Goal: Information Seeking & Learning: Learn about a topic

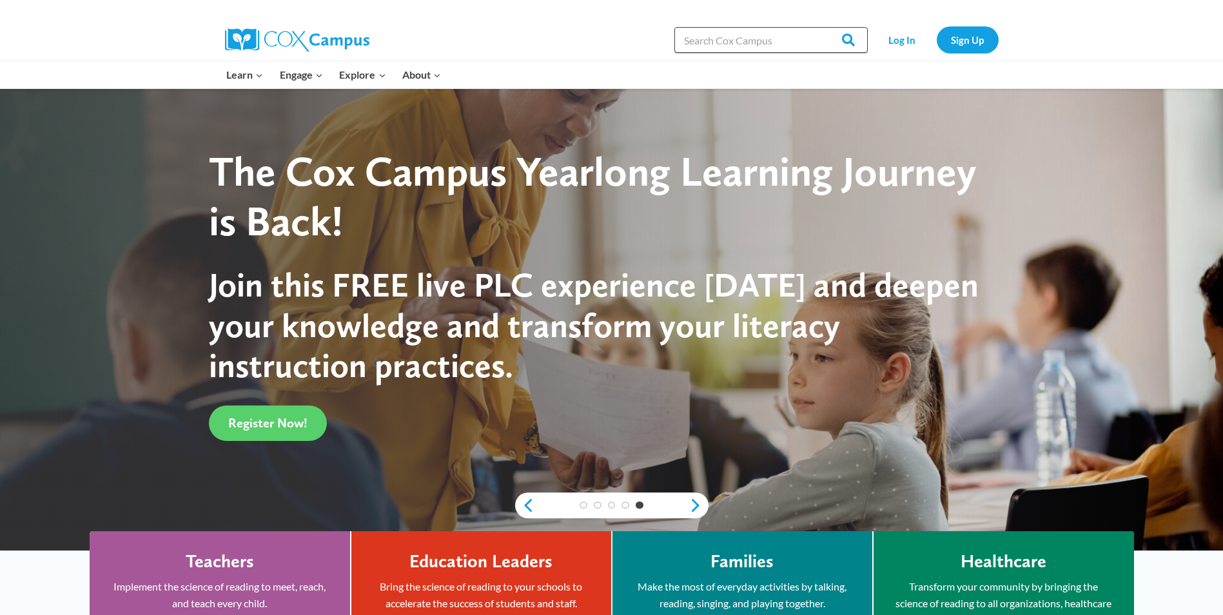
click at [795, 35] on input "Search in [URL][DOMAIN_NAME]" at bounding box center [770, 40] width 193 height 26
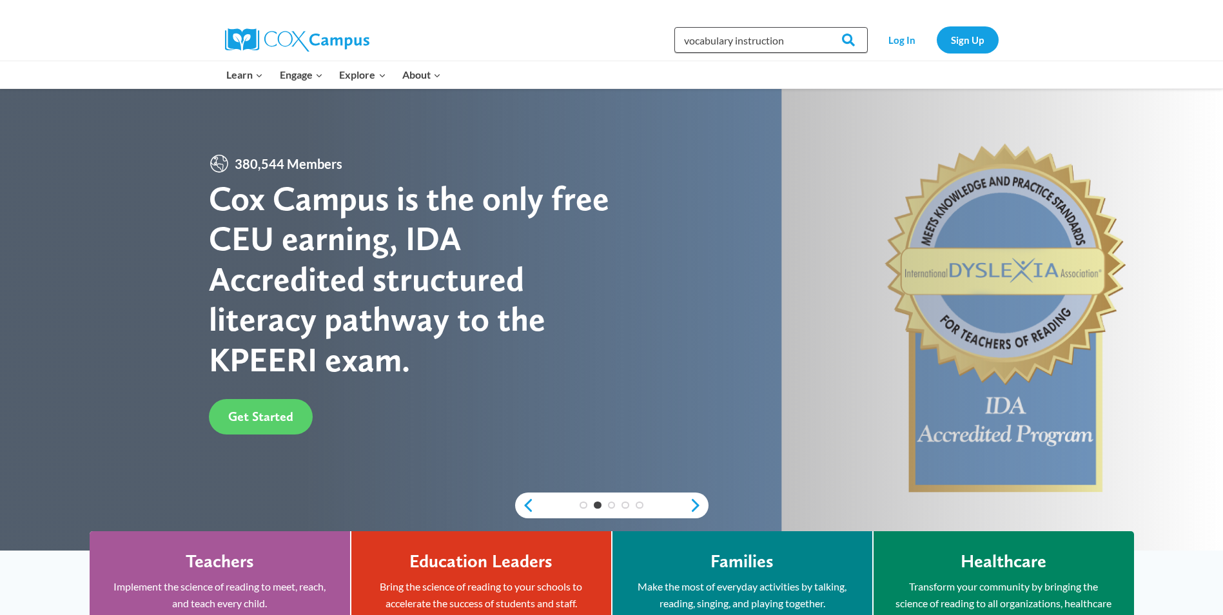
type input "vocabulary instruction"
click at [817, 27] on input "Search" at bounding box center [842, 40] width 50 height 26
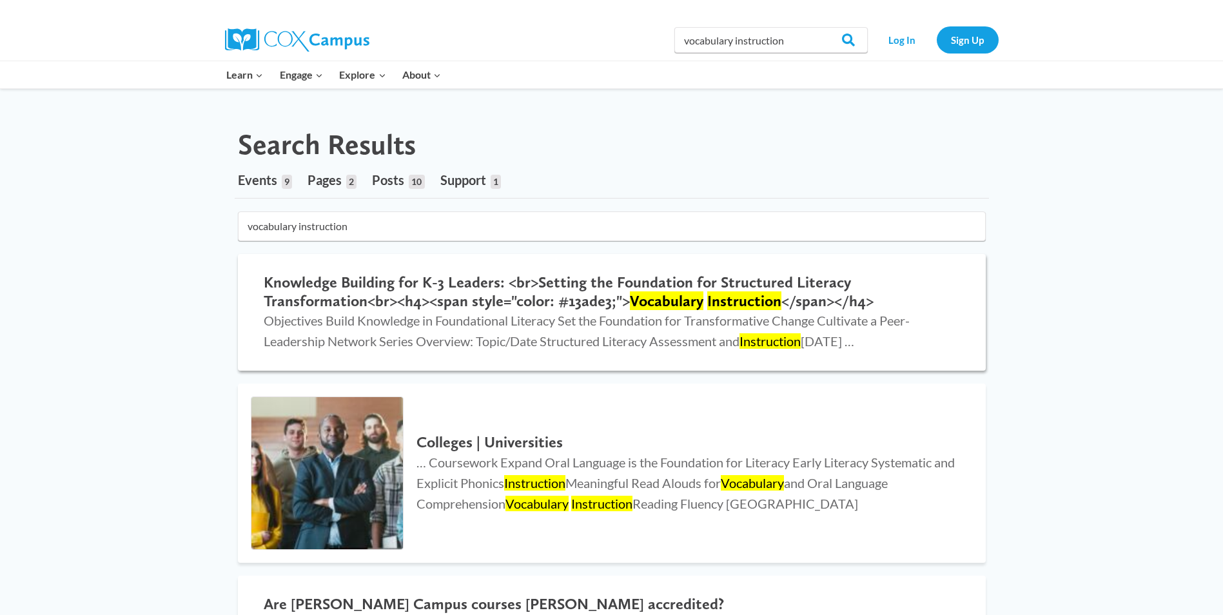
click at [746, 303] on mark "Instruction" at bounding box center [744, 300] width 74 height 19
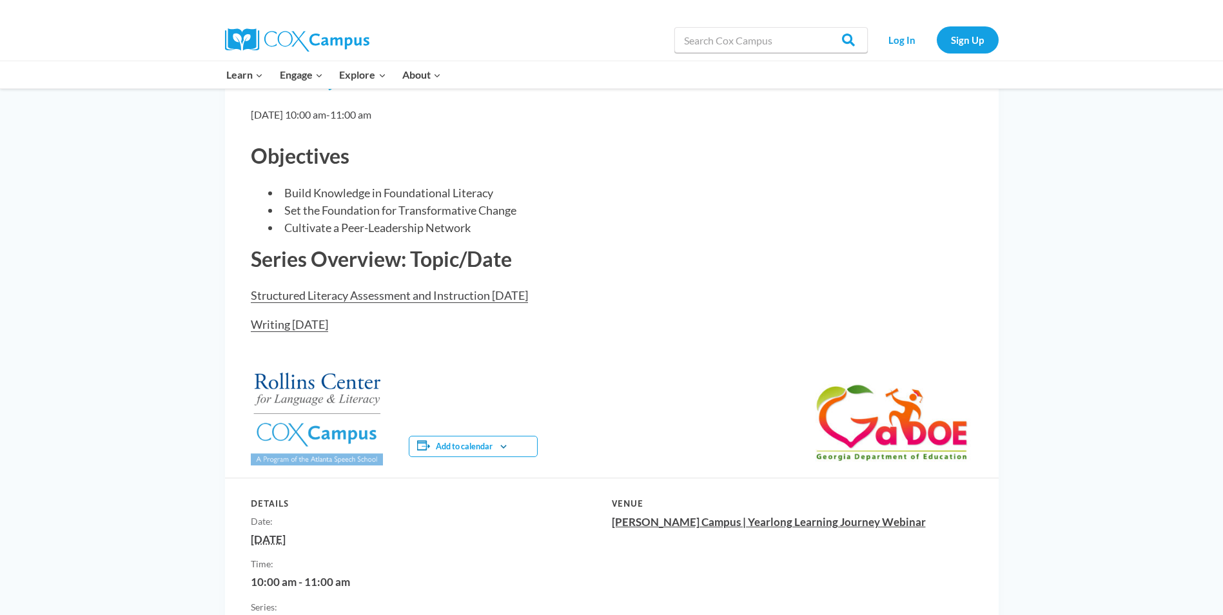
scroll to position [64, 0]
